Goal: Navigation & Orientation: Find specific page/section

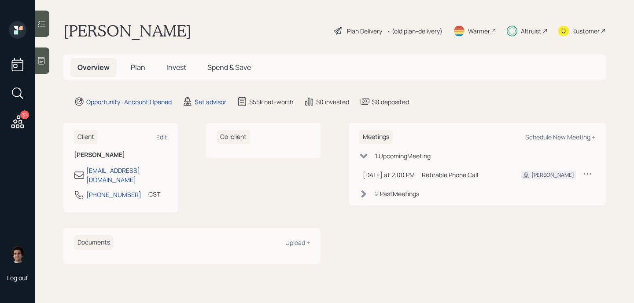
click at [340, 29] on icon at bounding box center [338, 31] width 11 height 11
